Goal: Find specific page/section: Find specific page/section

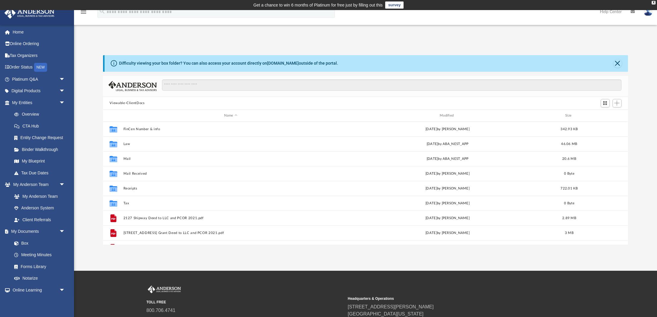
scroll to position [135, 525]
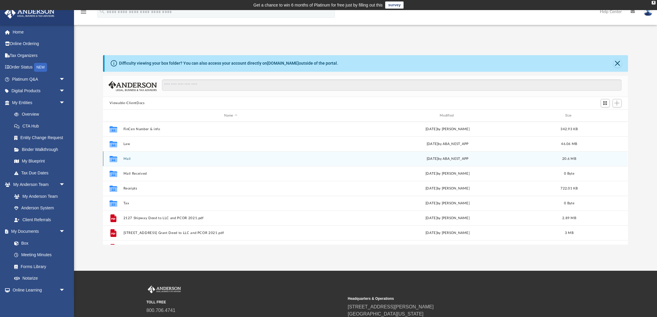
click at [115, 160] on icon "grid" at bounding box center [114, 159] width 8 height 5
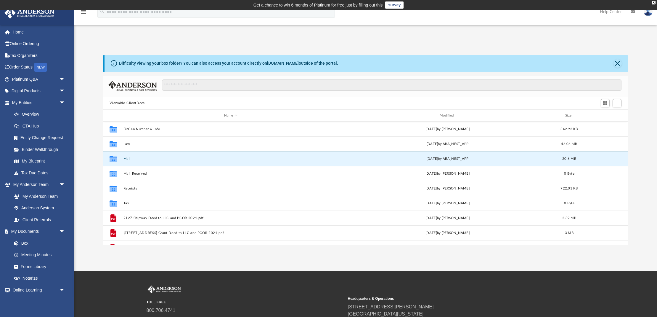
click at [115, 160] on icon "grid" at bounding box center [114, 159] width 8 height 5
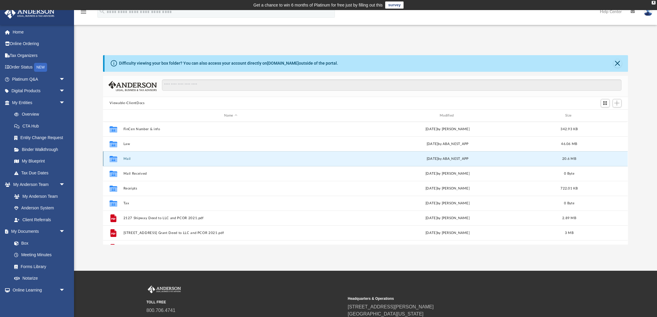
click at [115, 160] on icon "grid" at bounding box center [114, 159] width 8 height 5
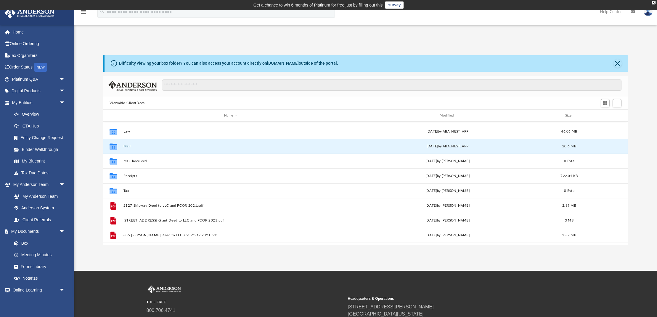
scroll to position [12, 0]
click at [124, 150] on div "Collaborated Folder Mail [DATE] by ABA_NEST_APP 20.6 MB" at bounding box center [365, 146] width 525 height 15
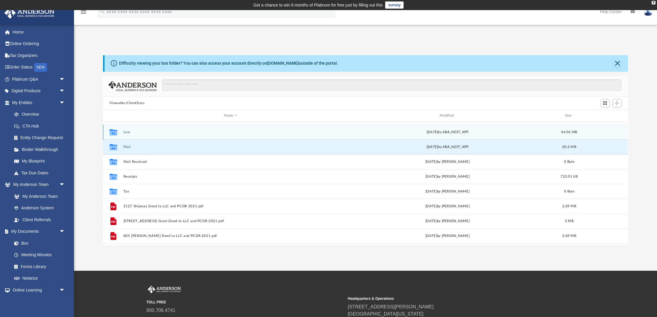
click at [128, 133] on button "Law" at bounding box center [230, 132] width 214 height 4
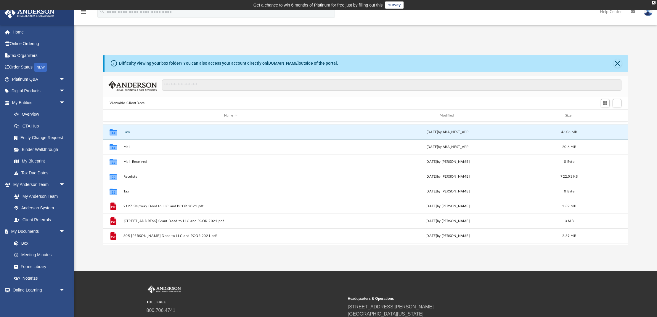
click at [128, 133] on button "Law" at bounding box center [230, 132] width 214 height 4
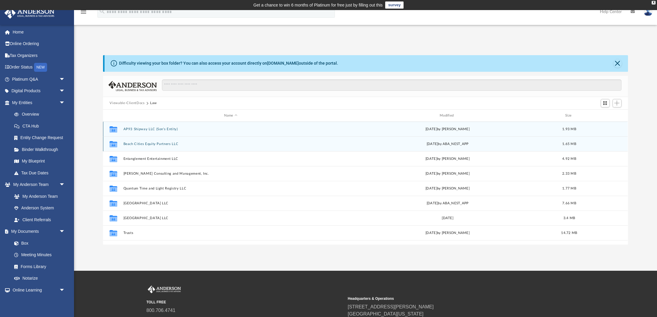
scroll to position [0, 0]
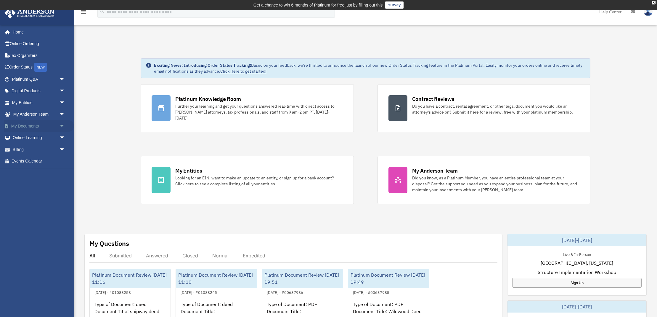
click at [32, 123] on link "My Documents arrow_drop_down" at bounding box center [39, 126] width 70 height 12
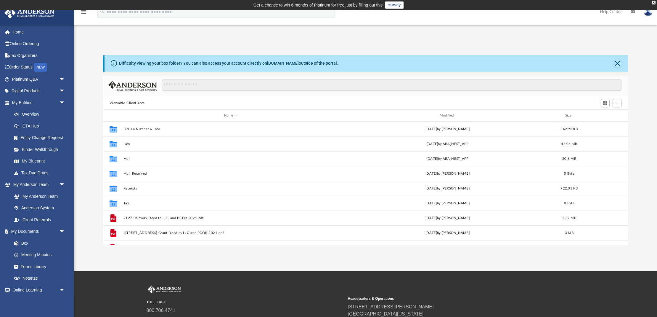
scroll to position [135, 525]
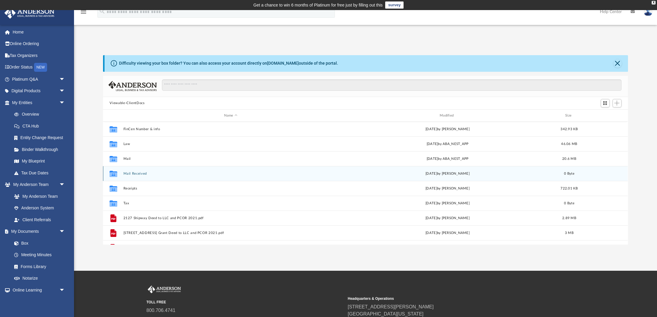
click at [111, 173] on icon "grid" at bounding box center [114, 174] width 8 height 5
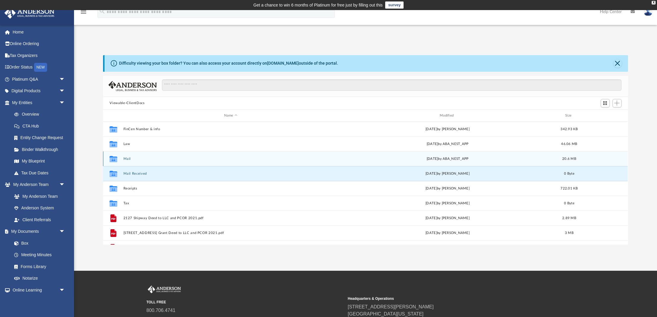
click at [114, 158] on icon "grid" at bounding box center [114, 159] width 8 height 5
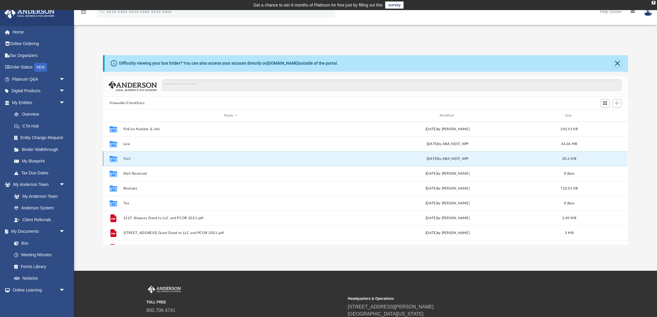
click at [114, 158] on icon "grid" at bounding box center [114, 159] width 8 height 5
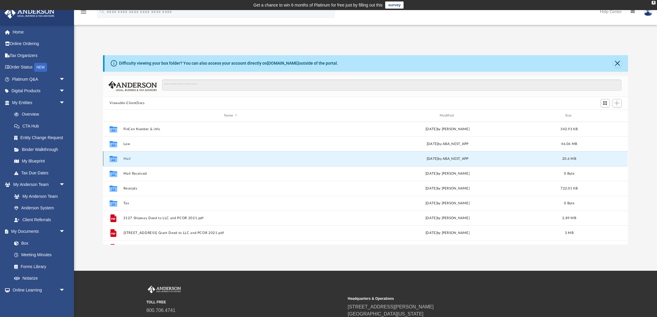
click at [114, 158] on icon "grid" at bounding box center [114, 159] width 8 height 5
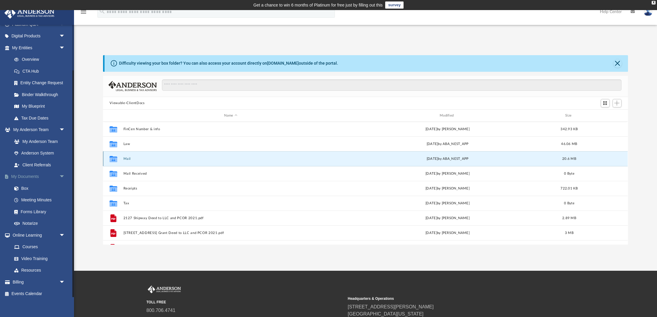
scroll to position [54, 0]
